Goal: Information Seeking & Learning: Learn about a topic

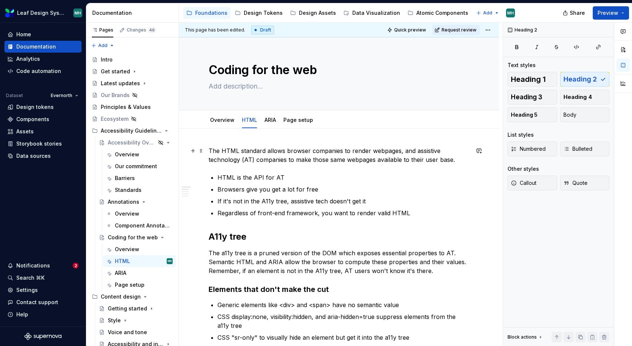
scroll to position [80, 0]
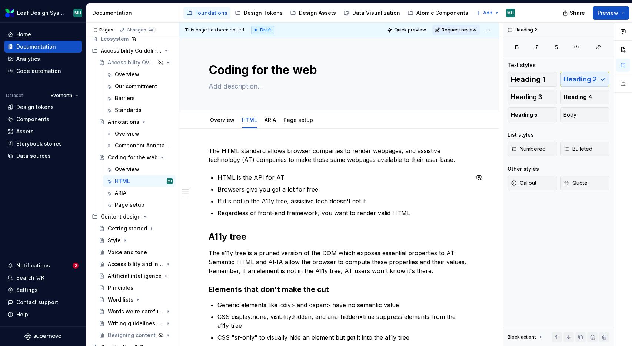
type textarea "*"
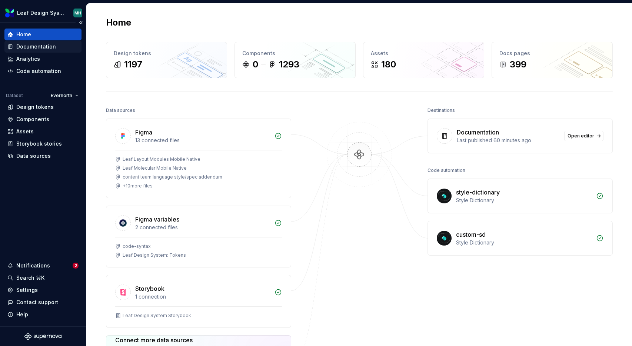
click at [43, 46] on div "Documentation" at bounding box center [36, 46] width 40 height 7
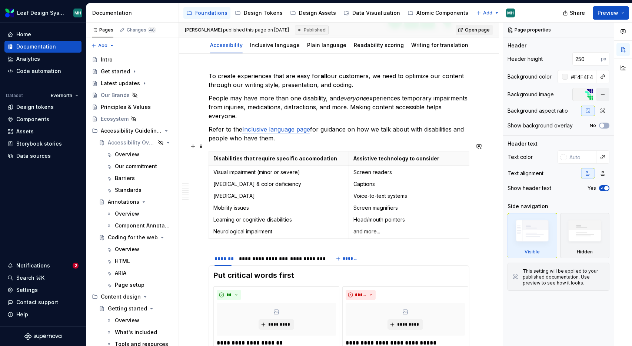
scroll to position [95, 0]
click at [123, 133] on div "Accessibility Guidelines" at bounding box center [122, 130] width 42 height 7
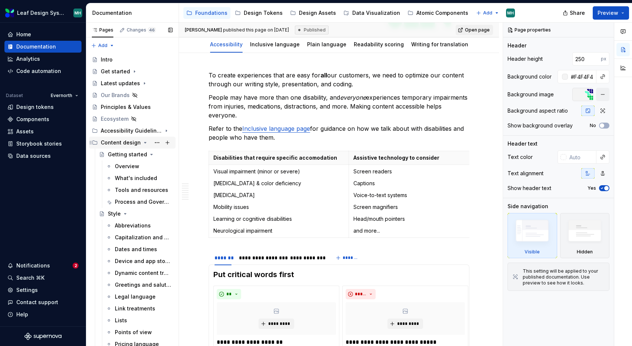
click at [142, 143] on icon "Page tree" at bounding box center [145, 143] width 6 height 6
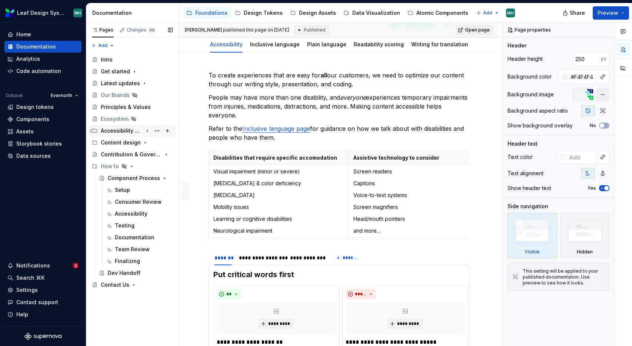
click at [146, 130] on icon "Page tree" at bounding box center [147, 131] width 6 height 6
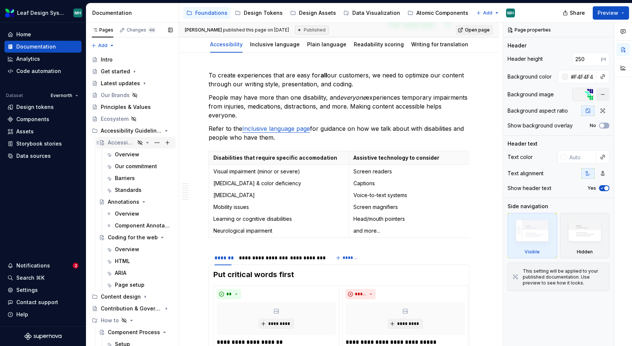
click at [119, 143] on div "Accessibility Overview" at bounding box center [121, 142] width 27 height 7
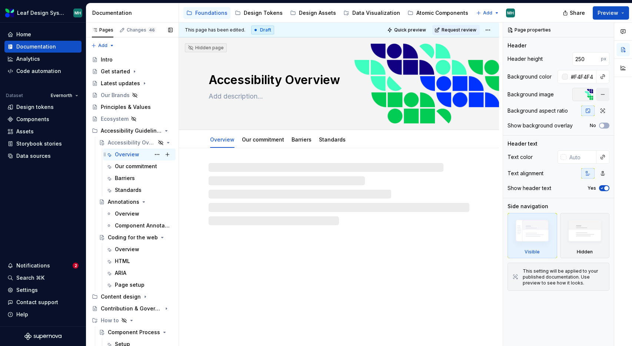
click at [121, 156] on div "Overview" at bounding box center [127, 154] width 24 height 7
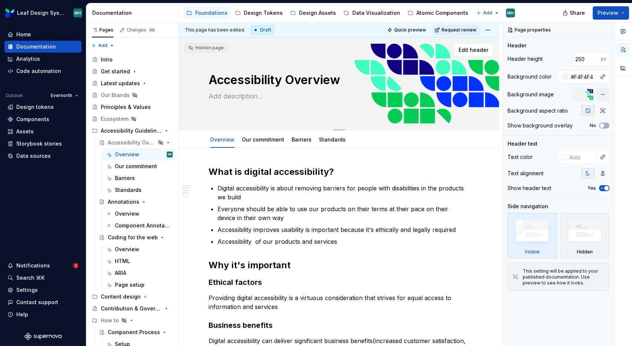
type textarea "*"
